Goal: Entertainment & Leisure: Consume media (video, audio)

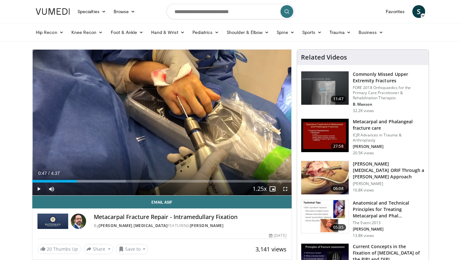
drag, startPoint x: 36, startPoint y: 177, endPoint x: 76, endPoint y: 173, distance: 40.3
click at [76, 183] on div "Current Time 0:47 / Duration 4:37 Play Skip Backward Skip Forward Mute 0% Loade…" at bounding box center [161, 189] width 259 height 13
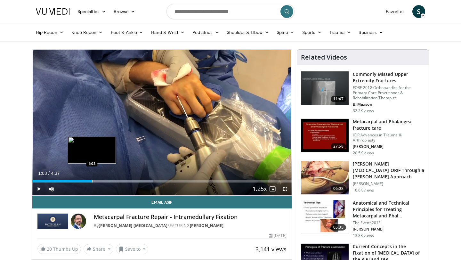
drag, startPoint x: 79, startPoint y: 181, endPoint x: 91, endPoint y: 180, distance: 11.6
click at [91, 180] on div "Loaded : 46.72% 1:03 1:03" at bounding box center [161, 181] width 259 height 3
